Goal: Information Seeking & Learning: Learn about a topic

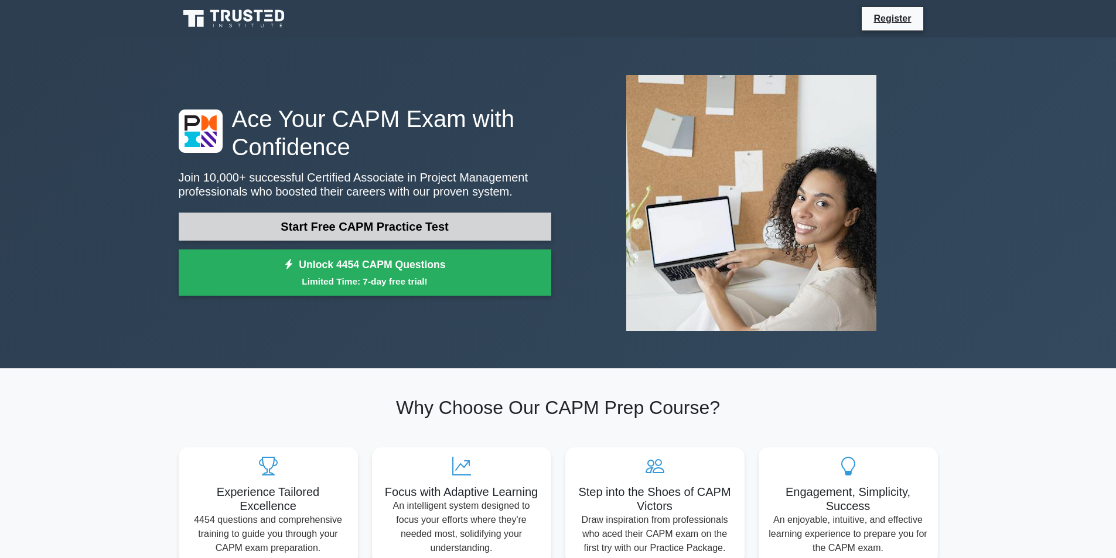
click at [386, 226] on link "Start Free CAPM Practice Test" at bounding box center [365, 227] width 373 height 28
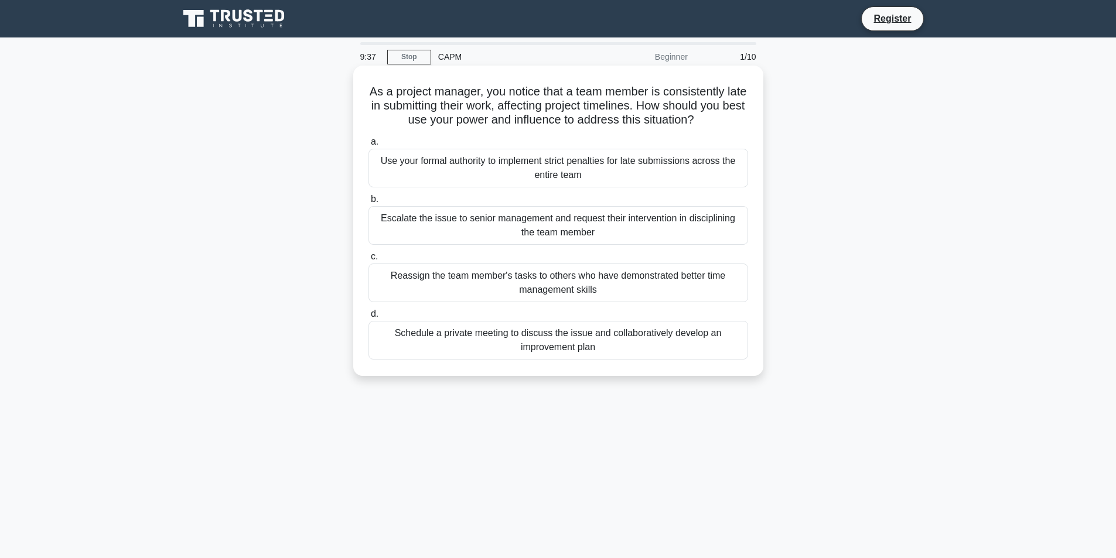
click at [589, 344] on div "Schedule a private meeting to discuss the issue and collaboratively develop an …" at bounding box center [558, 340] width 380 height 39
click at [368, 318] on input "d. Schedule a private meeting to discuss the issue and collaboratively develop …" at bounding box center [368, 314] width 0 height 8
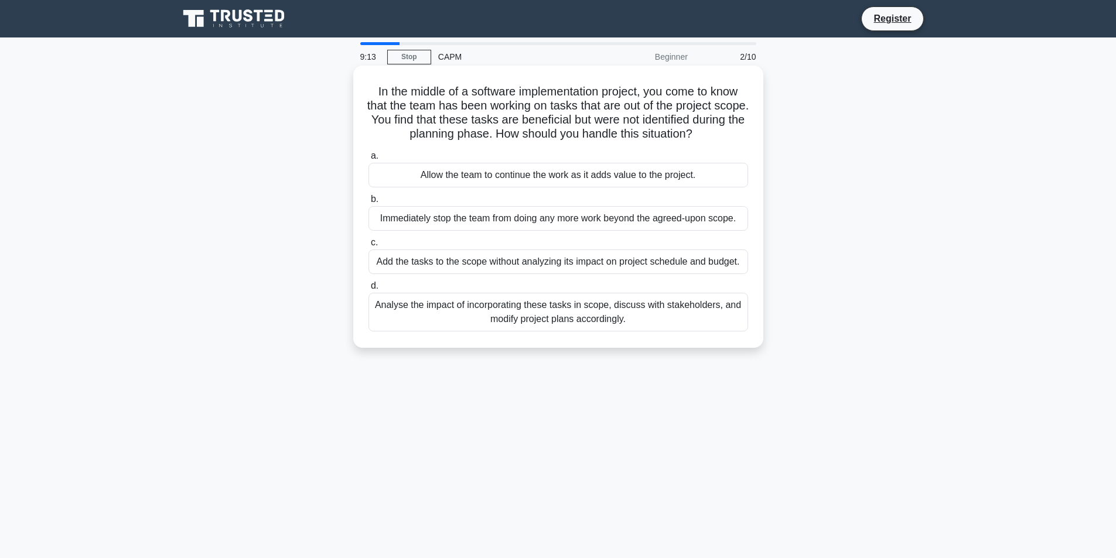
click at [590, 305] on div "Analyse the impact of incorporating these tasks in scope, discuss with stakehol…" at bounding box center [558, 312] width 380 height 39
click at [368, 290] on input "d. Analyse the impact of incorporating these tasks in scope, discuss with stake…" at bounding box center [368, 286] width 0 height 8
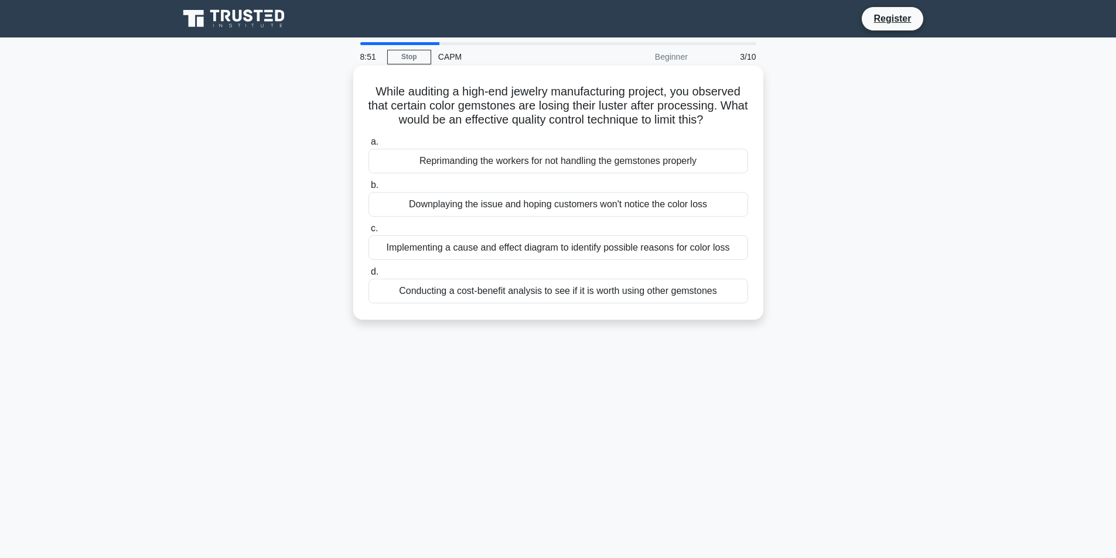
click at [567, 249] on div "Implementing a cause and effect diagram to identify possible reasons for color …" at bounding box center [558, 247] width 380 height 25
click at [368, 233] on input "c. Implementing a cause and effect diagram to identify possible reasons for col…" at bounding box center [368, 229] width 0 height 8
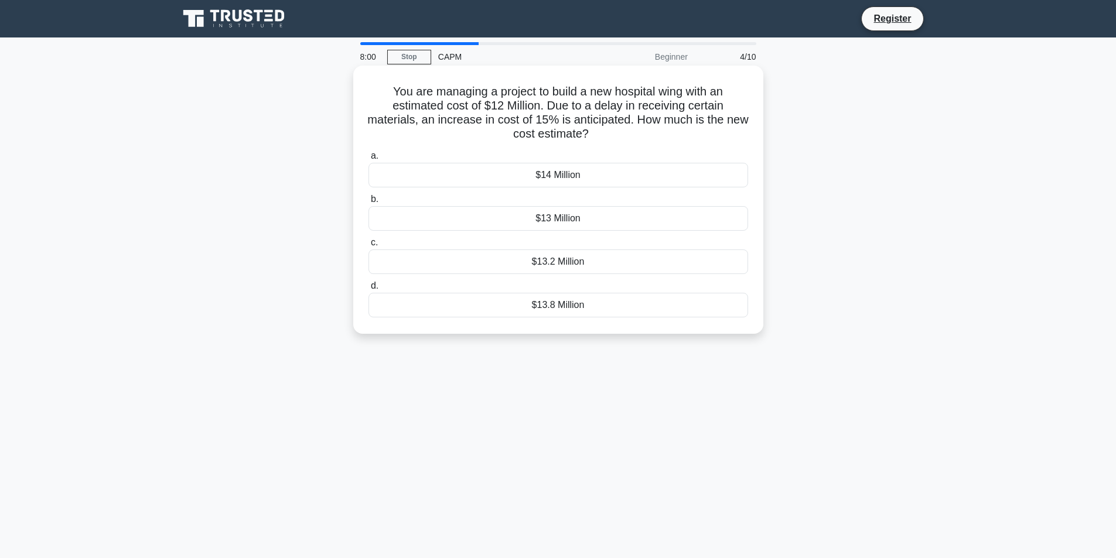
click at [573, 310] on div "$13.8 Million" at bounding box center [558, 305] width 380 height 25
click at [368, 290] on input "d. $13.8 Million" at bounding box center [368, 286] width 0 height 8
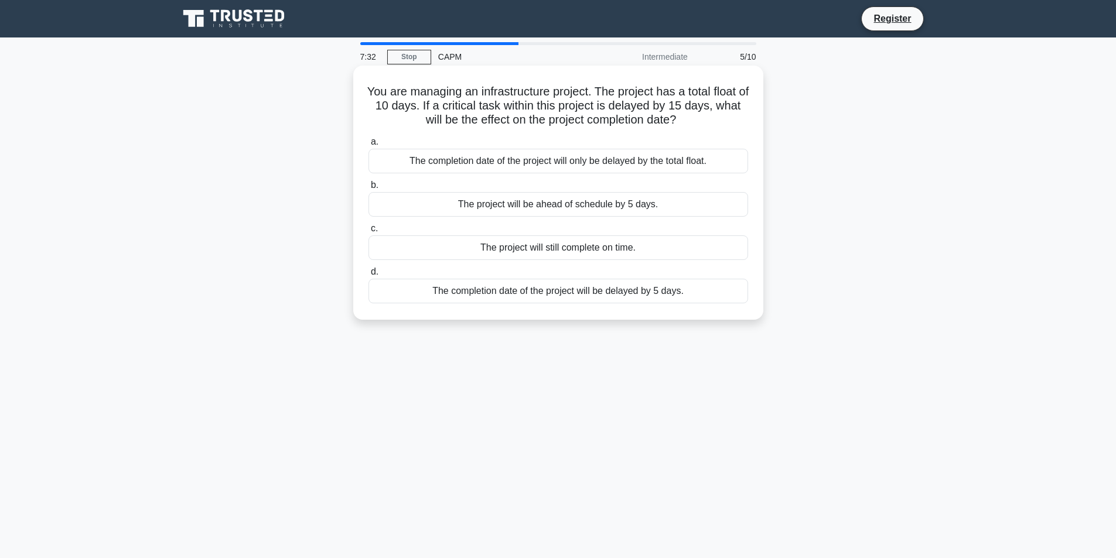
click at [619, 292] on div "The completion date of the project will be delayed by 5 days." at bounding box center [558, 291] width 380 height 25
click at [368, 276] on input "d. The completion date of the project will be delayed by 5 days." at bounding box center [368, 272] width 0 height 8
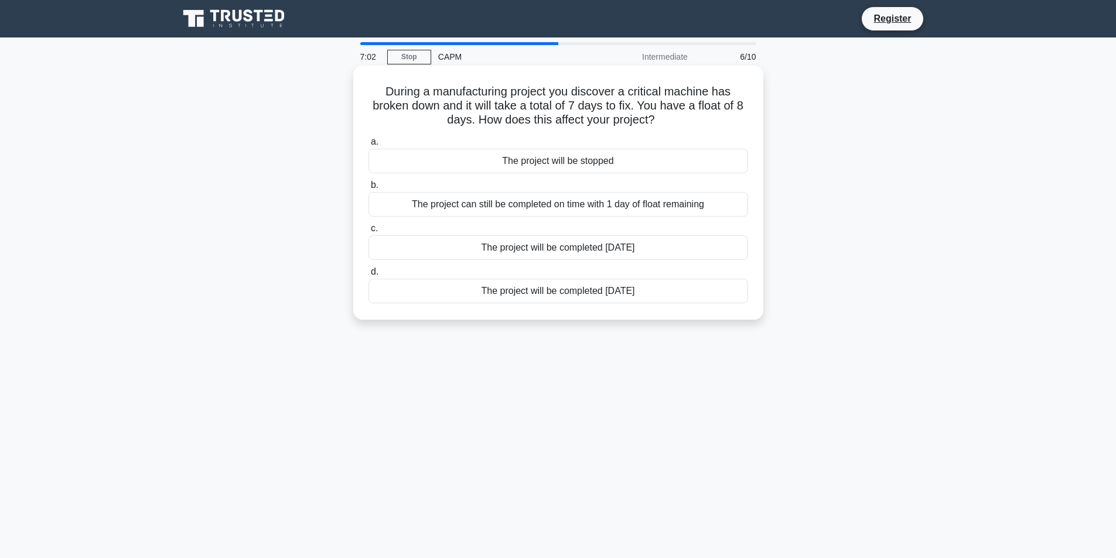
click at [528, 207] on div "The project can still be completed on time with 1 day of float remaining" at bounding box center [558, 204] width 380 height 25
click at [368, 189] on input "b. The project can still be completed on time with 1 day of float remaining" at bounding box center [368, 186] width 0 height 8
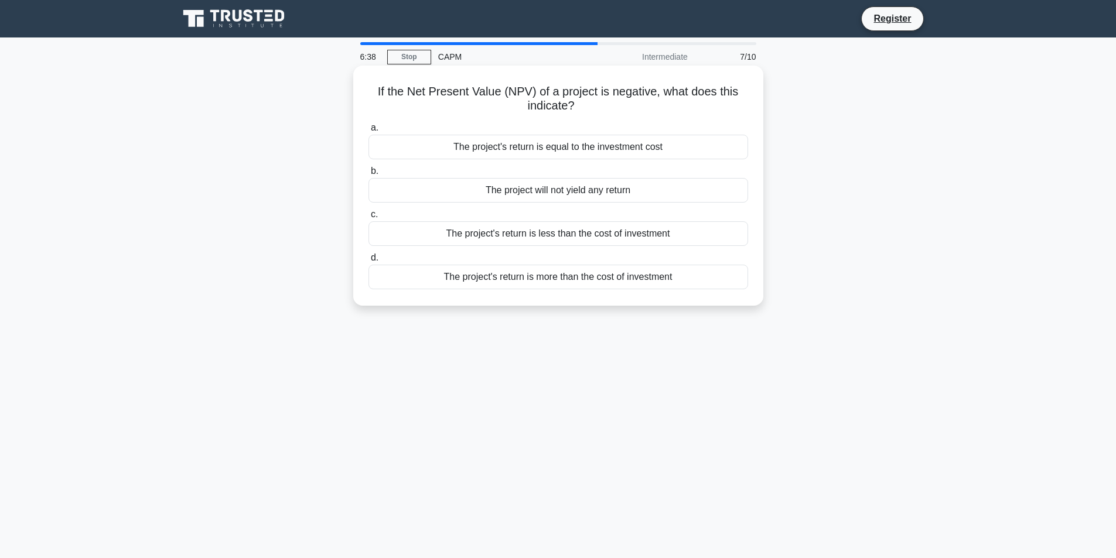
click at [512, 197] on div "The project will not yield any return" at bounding box center [558, 190] width 380 height 25
click at [368, 175] on input "b. The project will not yield any return" at bounding box center [368, 172] width 0 height 8
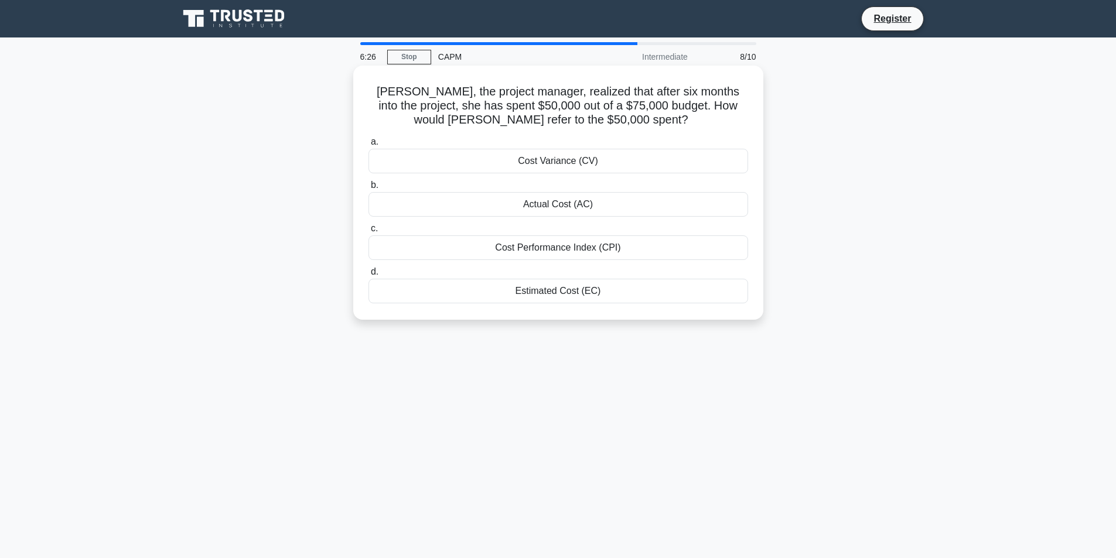
click at [565, 207] on div "Actual Cost (AC)" at bounding box center [558, 204] width 380 height 25
click at [368, 189] on input "b. Actual Cost (AC)" at bounding box center [368, 186] width 0 height 8
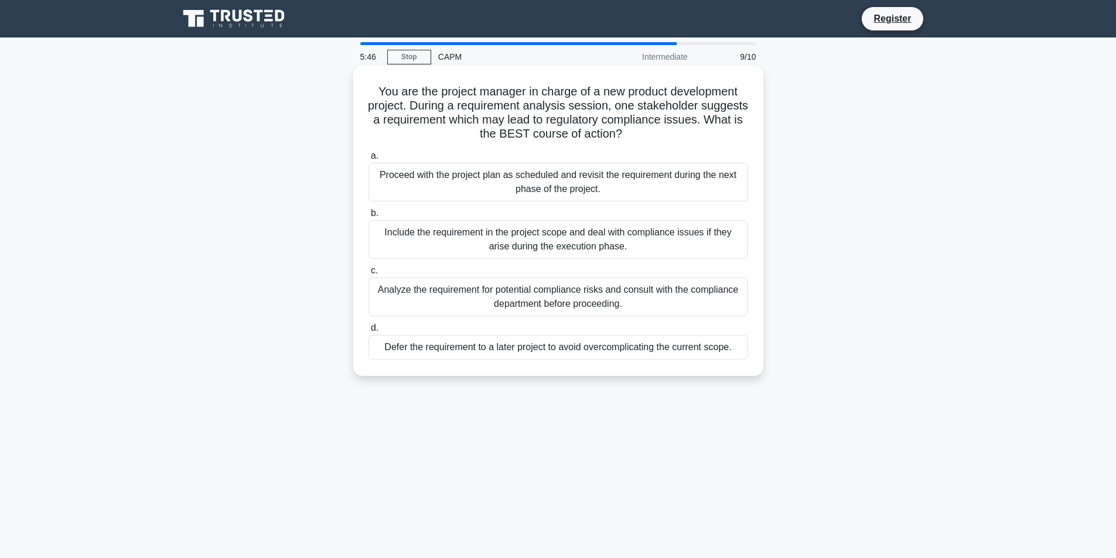
click at [563, 299] on div "Analyze the requirement for potential compliance risks and consult with the com…" at bounding box center [558, 297] width 380 height 39
click at [368, 275] on input "c. Analyze the requirement for potential compliance risks and consult with the …" at bounding box center [368, 271] width 0 height 8
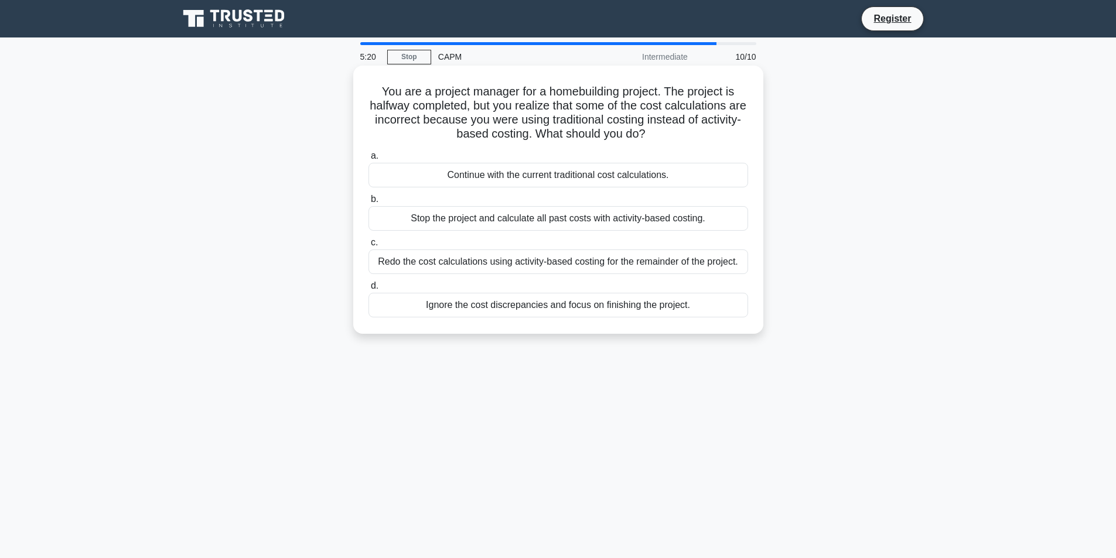
click at [537, 221] on div "Stop the project and calculate all past costs with activity-based costing." at bounding box center [558, 218] width 380 height 25
click at [368, 203] on input "b. Stop the project and calculate all past costs with activity-based costing." at bounding box center [368, 200] width 0 height 8
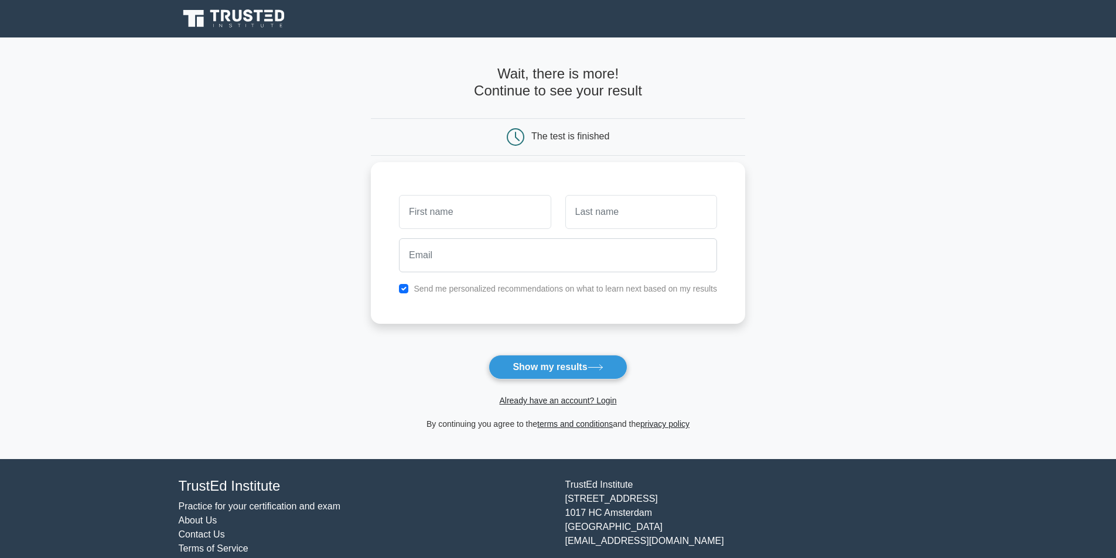
click at [468, 289] on label "Send me personalized recommendations on what to learn next based on my results" at bounding box center [565, 288] width 303 height 9
click at [405, 289] on input "checkbox" at bounding box center [403, 288] width 9 height 9
checkbox input "false"
click at [538, 369] on button "Show my results" at bounding box center [558, 367] width 138 height 25
click at [450, 216] on input "text" at bounding box center [475, 212] width 152 height 34
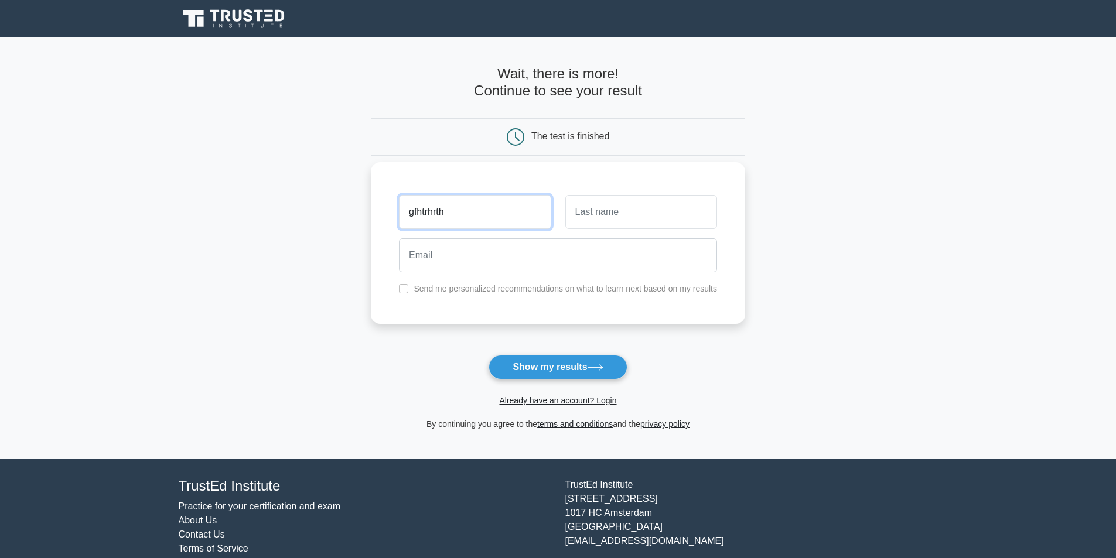
type input "gfhtrhrth"
click at [609, 210] on input "text" at bounding box center [641, 212] width 152 height 34
type input "ehrthrthr"
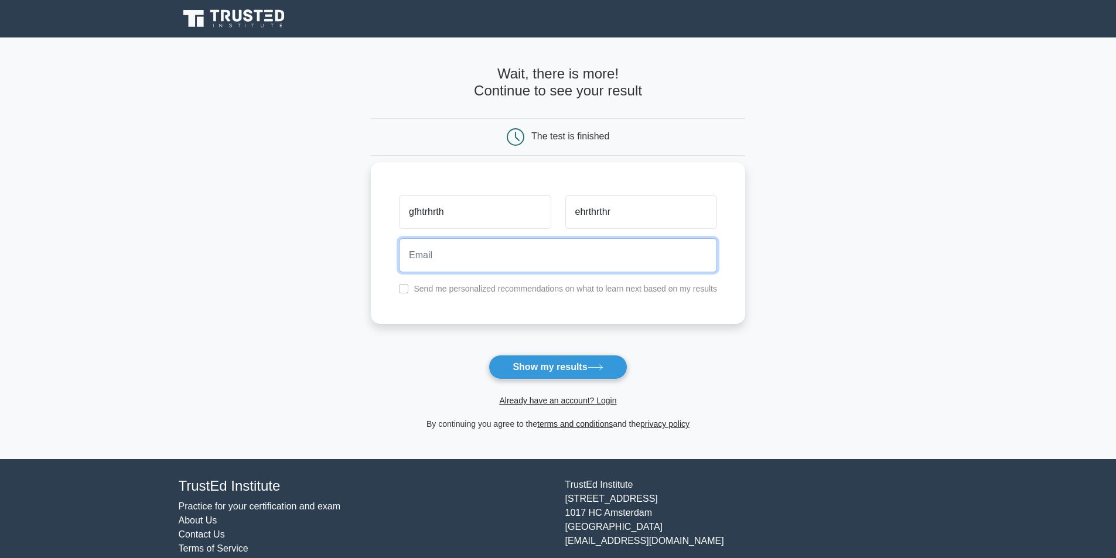
click at [524, 261] on input "email" at bounding box center [558, 255] width 318 height 34
type input "fober80453@elobits.com"
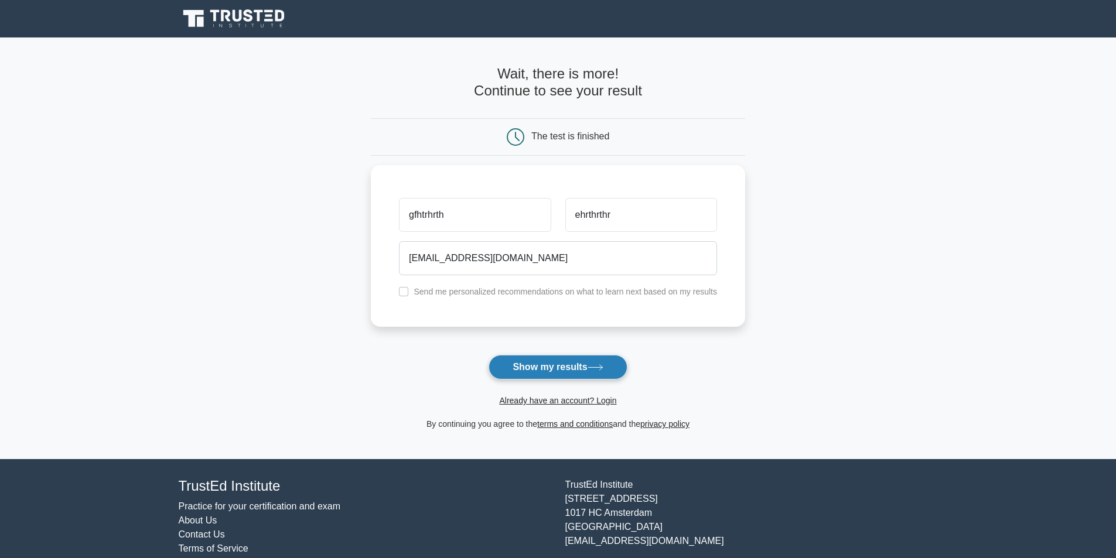
click at [538, 361] on button "Show my results" at bounding box center [558, 367] width 138 height 25
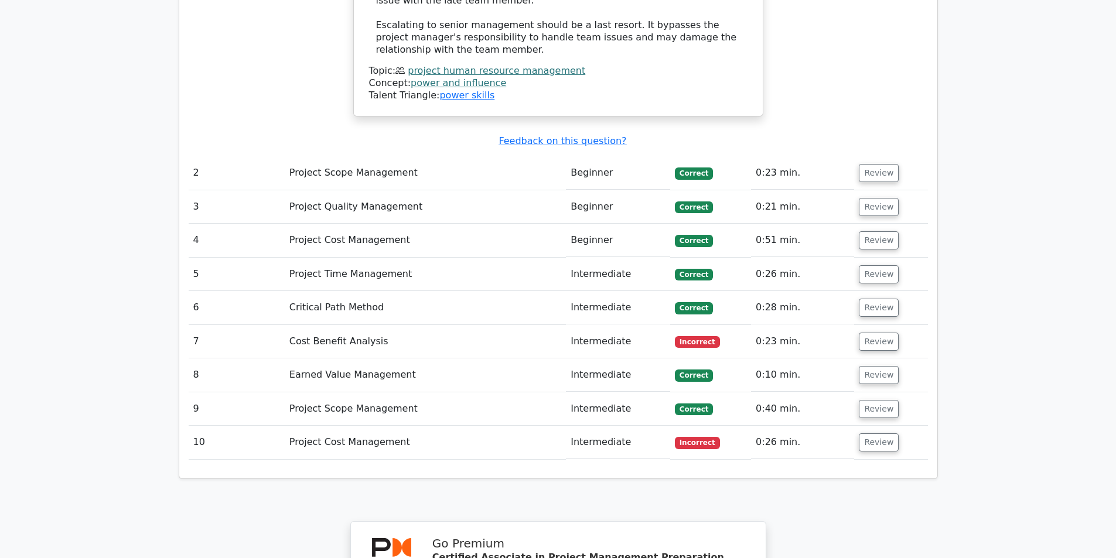
scroll to position [1699, 0]
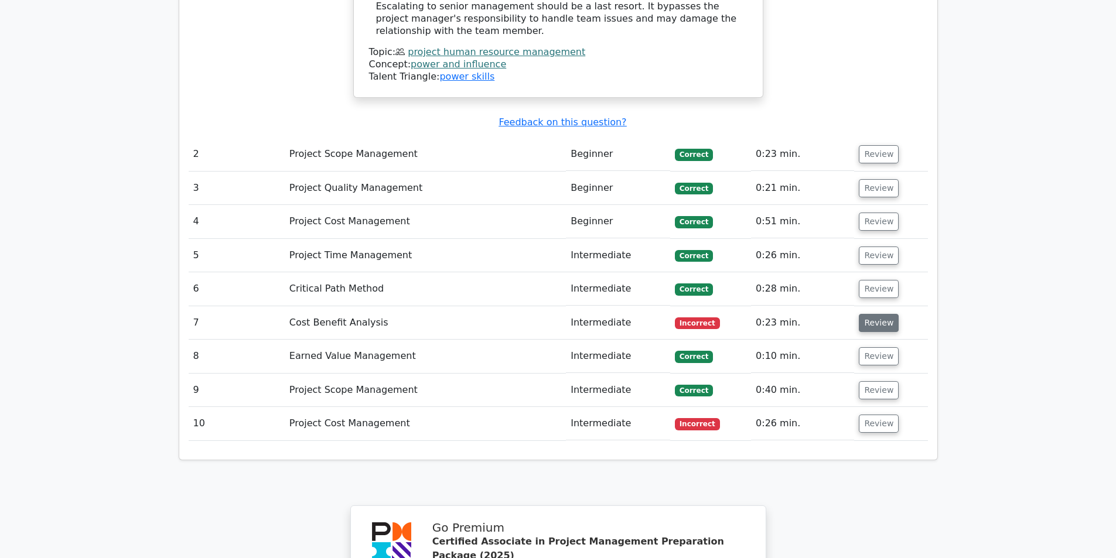
click at [874, 314] on button "Review" at bounding box center [879, 323] width 40 height 18
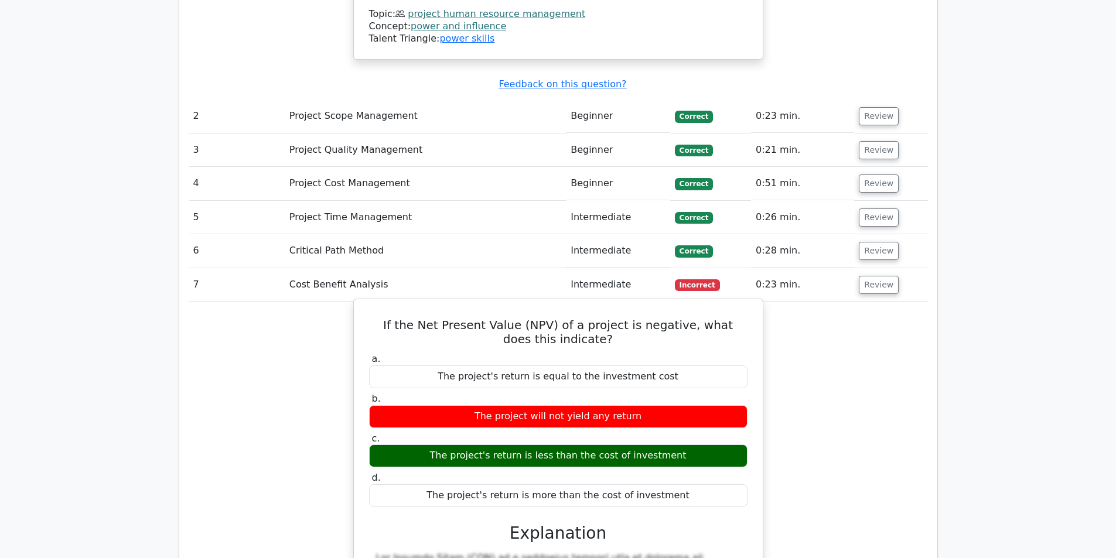
scroll to position [1757, 0]
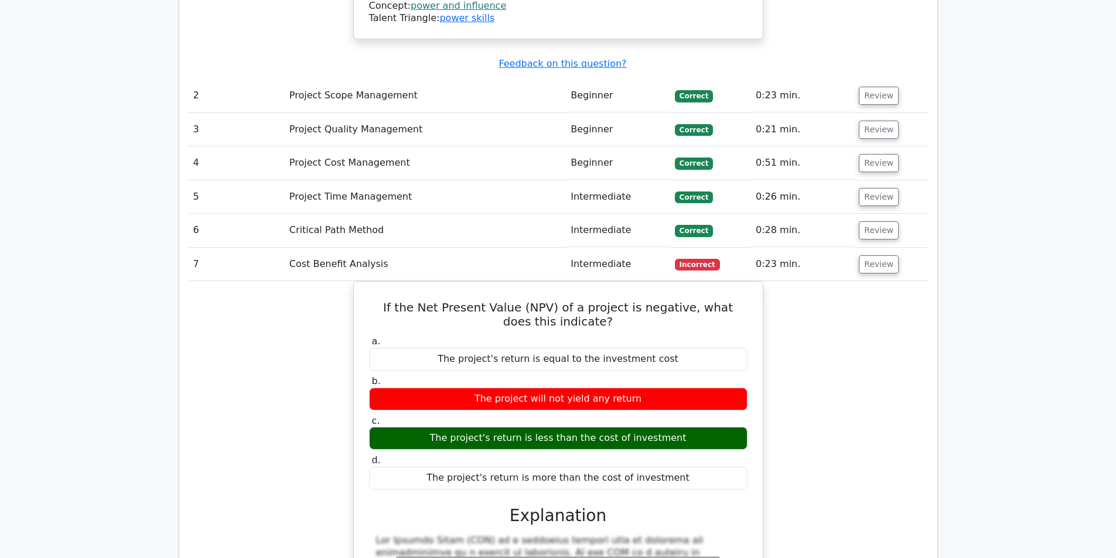
click at [308, 402] on div "If the Net Present Value (NPV) of a project is negative, what does this indicat…" at bounding box center [558, 536] width 739 height 511
click at [883, 255] on button "Review" at bounding box center [879, 264] width 40 height 18
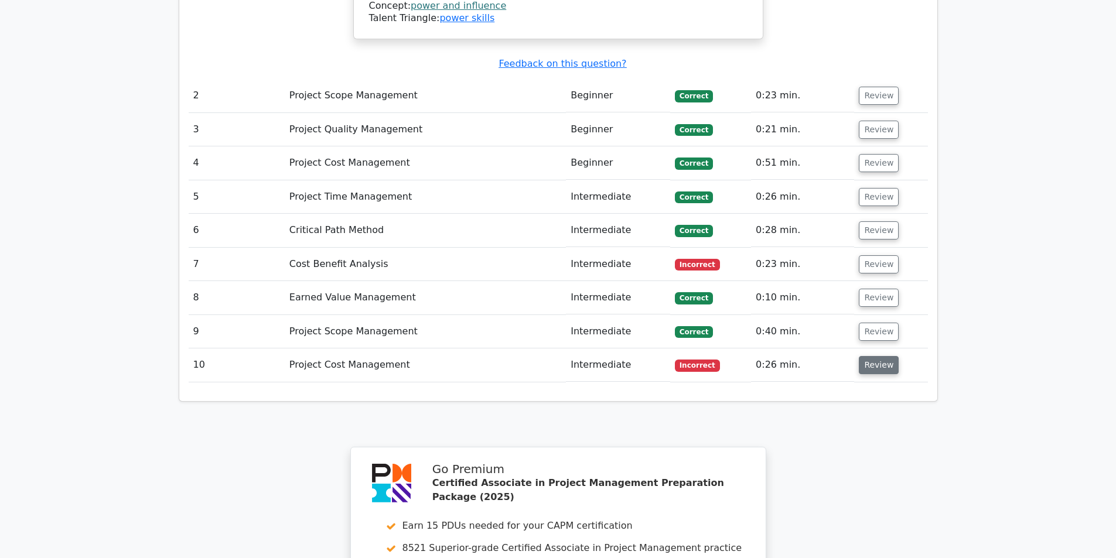
click at [872, 356] on button "Review" at bounding box center [879, 365] width 40 height 18
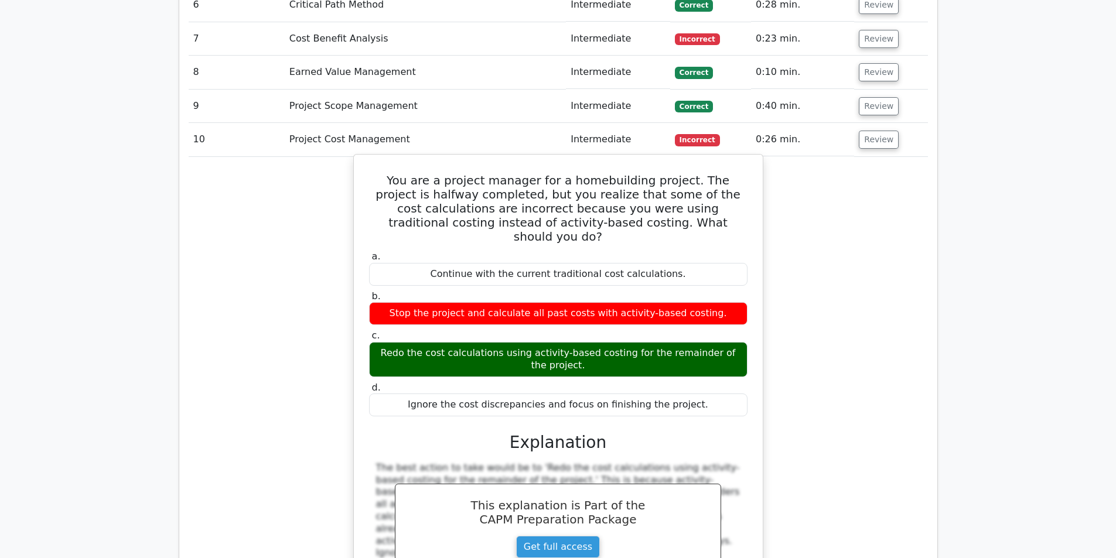
scroll to position [1992, 0]
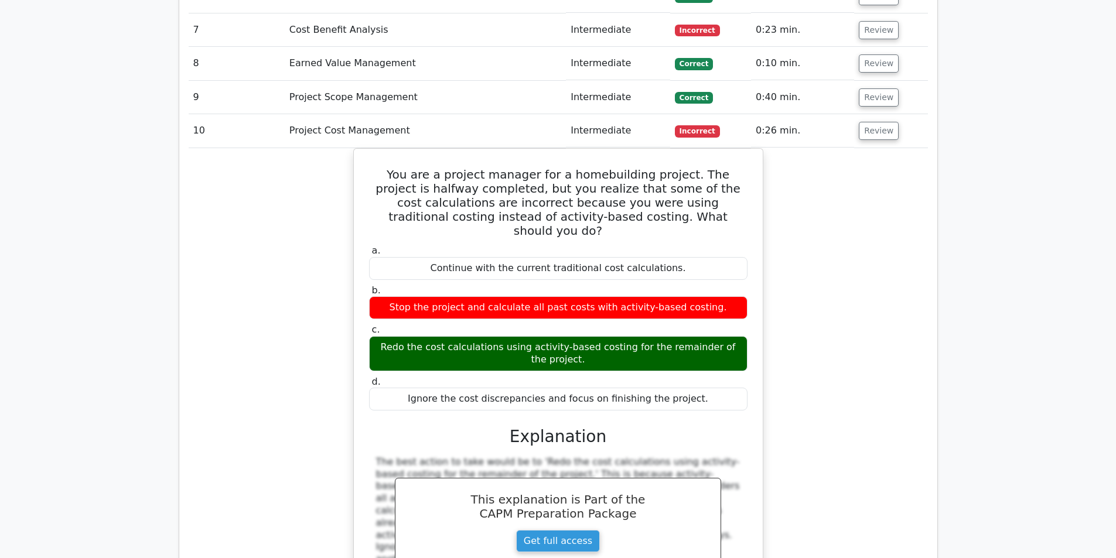
click at [235, 287] on div "You are a project manager for a homebuilding project. The project is halfway co…" at bounding box center [558, 412] width 739 height 529
click at [217, 148] on div "You are a project manager for a homebuilding project. The project is halfway co…" at bounding box center [558, 412] width 739 height 529
